Goal: Transaction & Acquisition: Purchase product/service

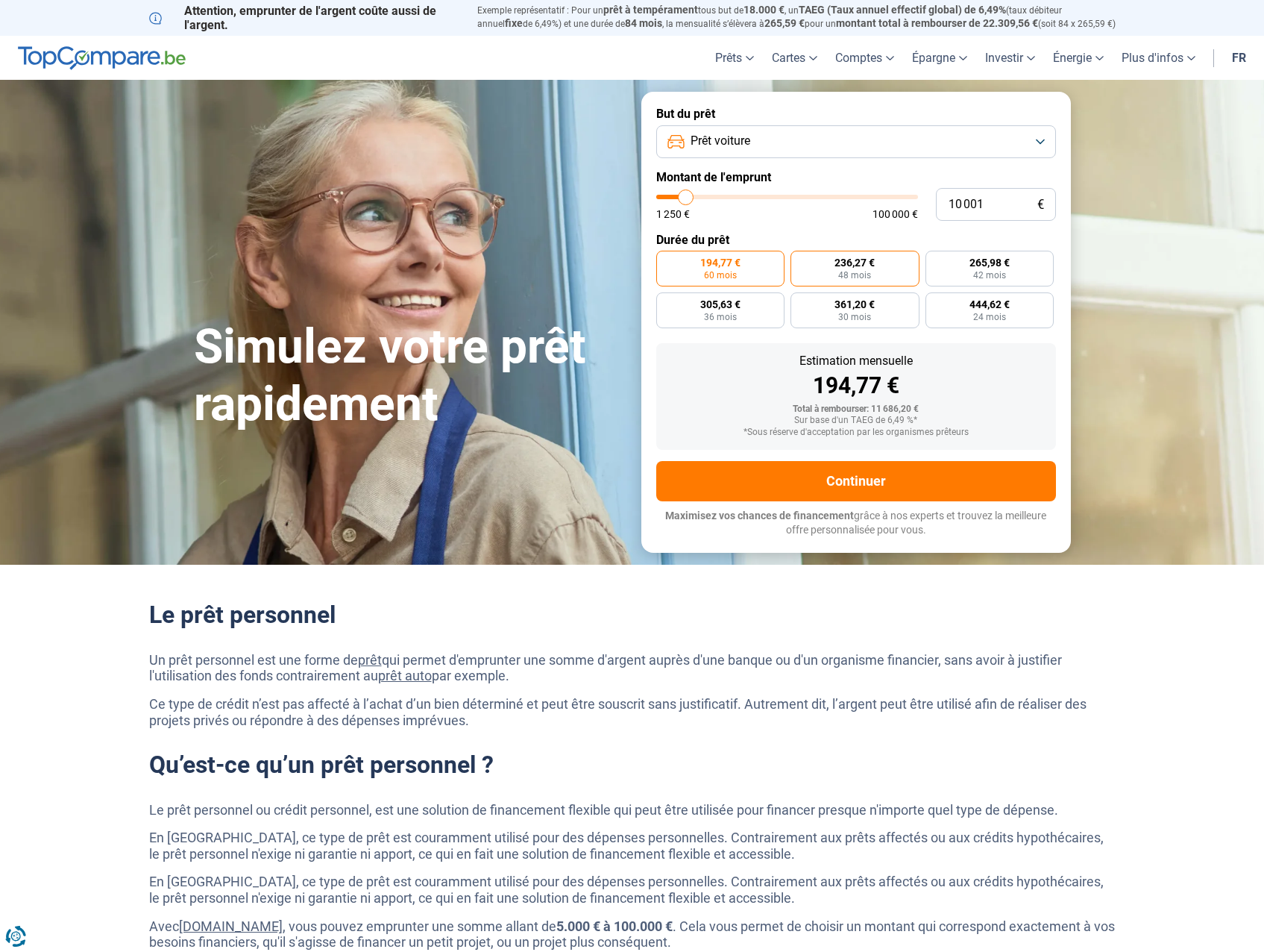
click at [833, 273] on label "236,27 € 48 mois" at bounding box center [855, 269] width 129 height 36
click at [800, 260] on input "236,27 € 48 mois" at bounding box center [795, 255] width 10 height 10
radio input "true"
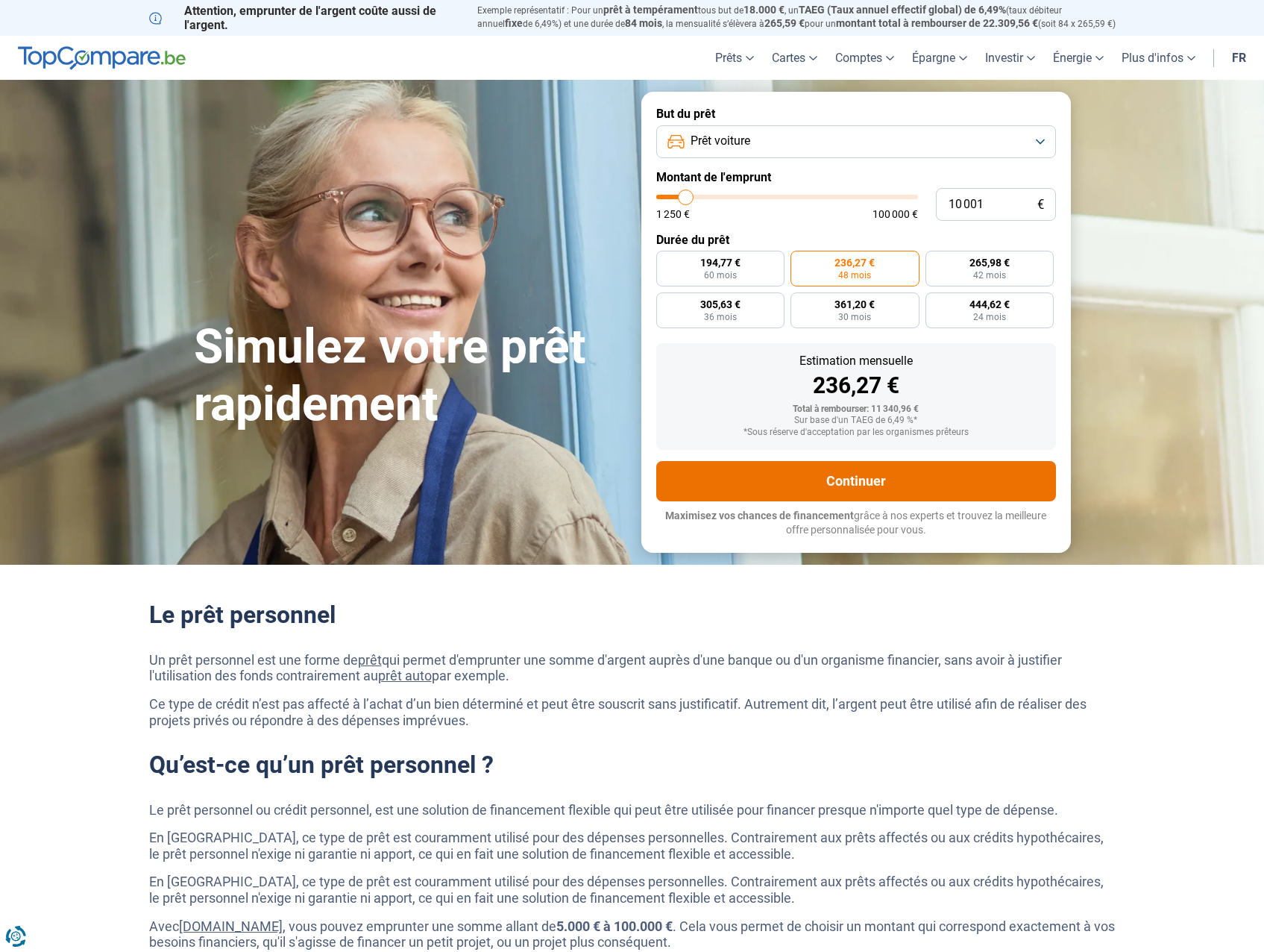
click at [850, 484] on button "Continuer" at bounding box center [857, 481] width 400 height 41
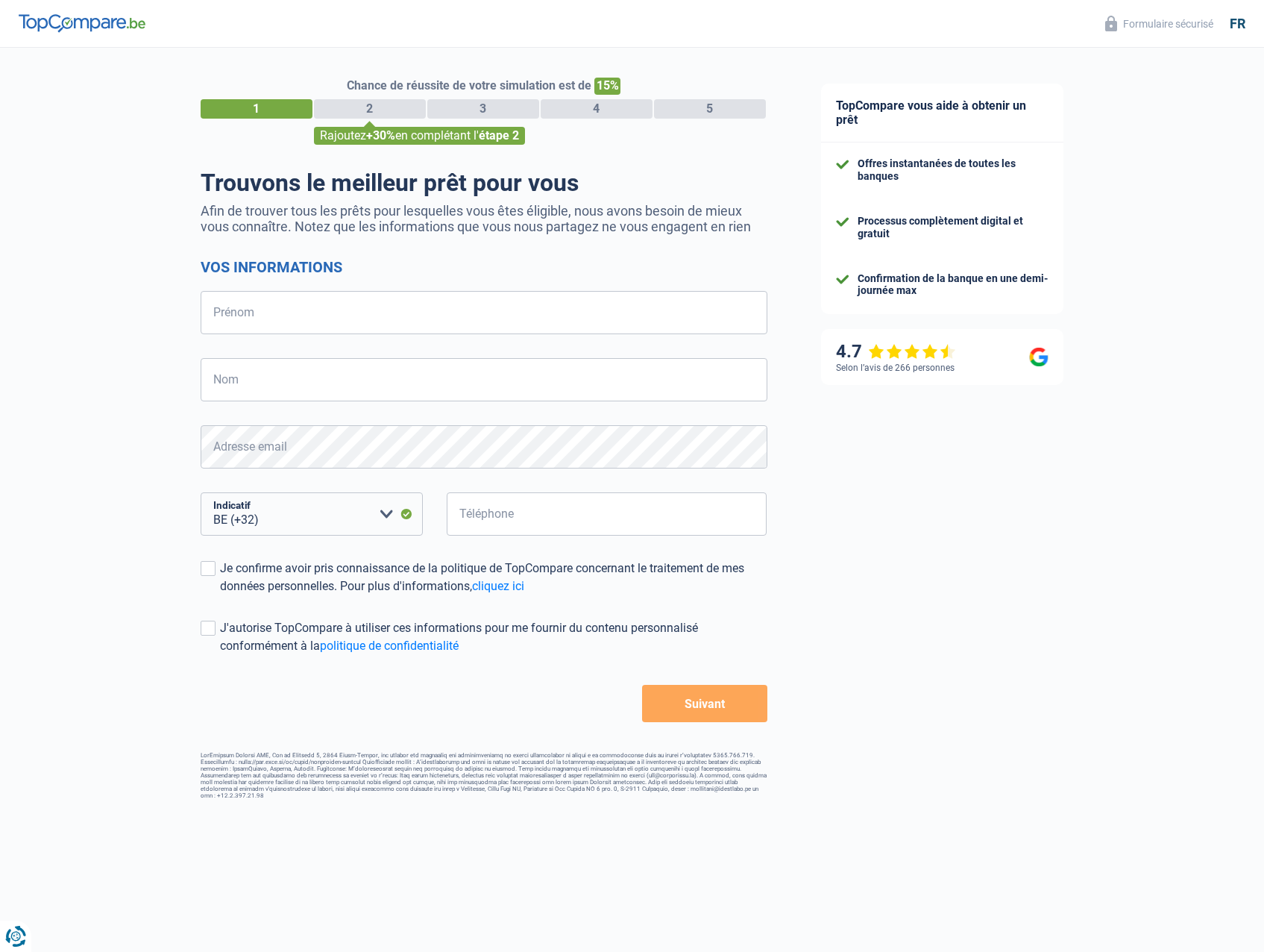
select select "32"
